Goal: Find specific page/section: Find specific page/section

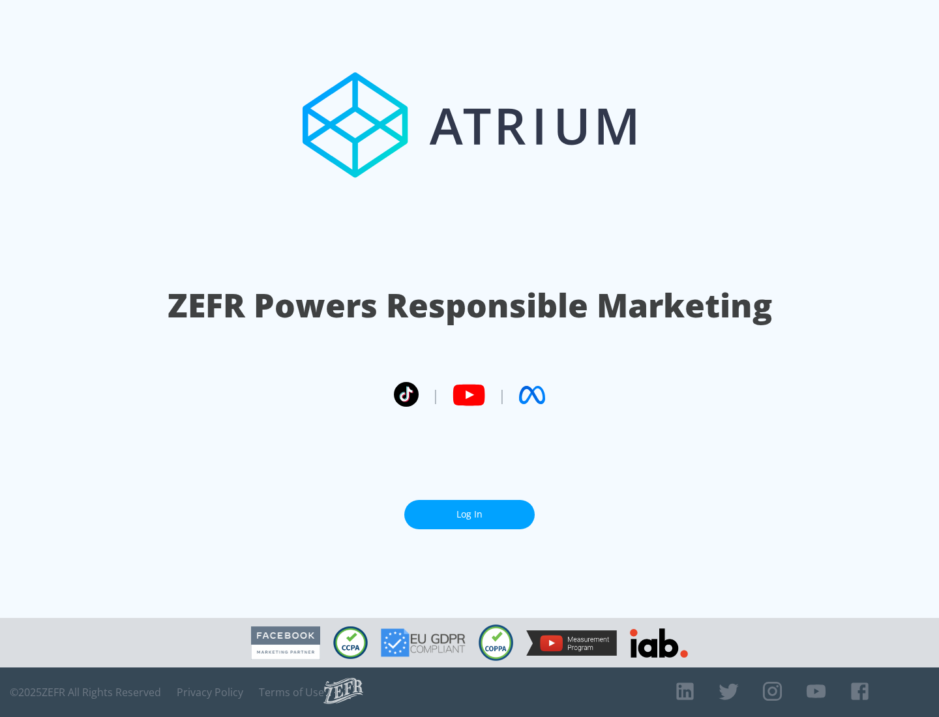
click at [470, 509] on link "Log In" at bounding box center [469, 514] width 130 height 29
